Goal: Information Seeking & Learning: Learn about a topic

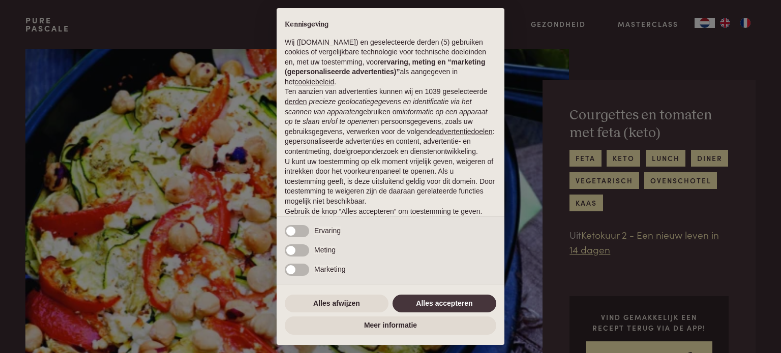
click at [116, 175] on div "× Kennisgeving Wij ([DOMAIN_NAME]) en geselecteerde derden (5) gebruiken cookie…" at bounding box center [390, 176] width 781 height 353
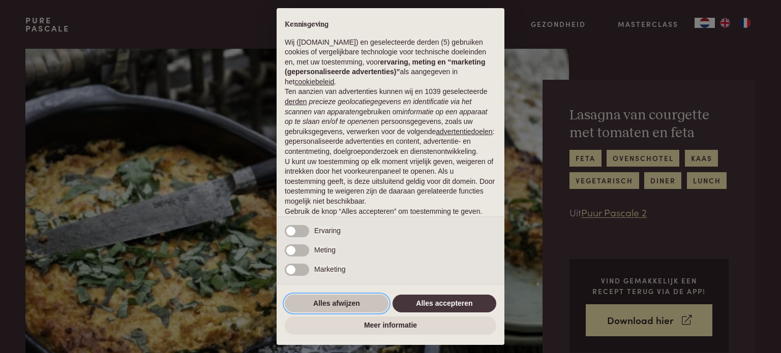
click at [345, 305] on button "Alles afwijzen" at bounding box center [337, 304] width 104 height 18
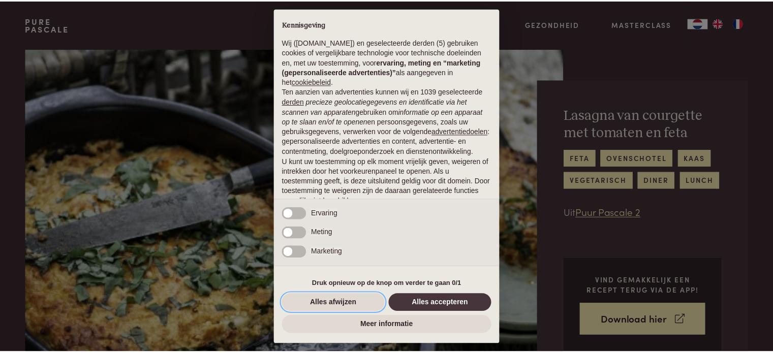
scroll to position [55, 0]
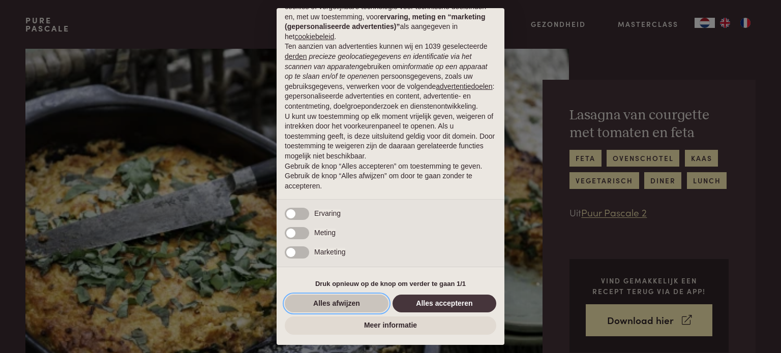
click at [365, 307] on button "Alles afwijzen" at bounding box center [337, 304] width 104 height 18
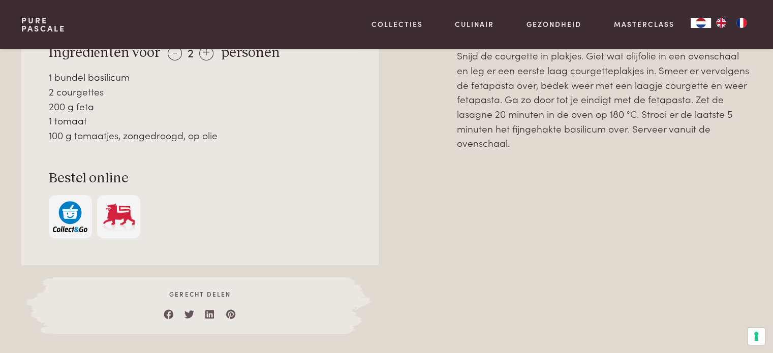
scroll to position [559, 0]
